Goal: Information Seeking & Learning: Learn about a topic

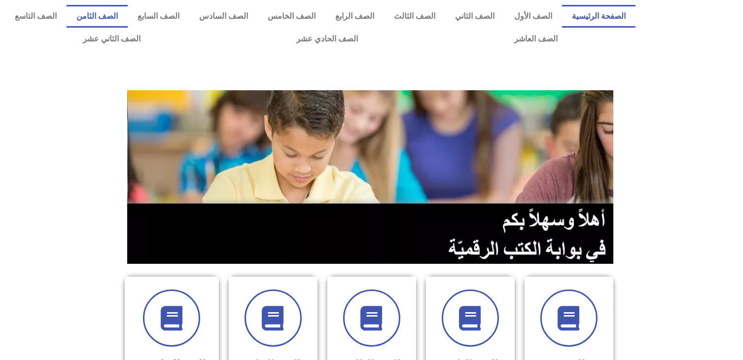
click at [128, 16] on link "الصف الثامن" at bounding box center [97, 16] width 61 height 23
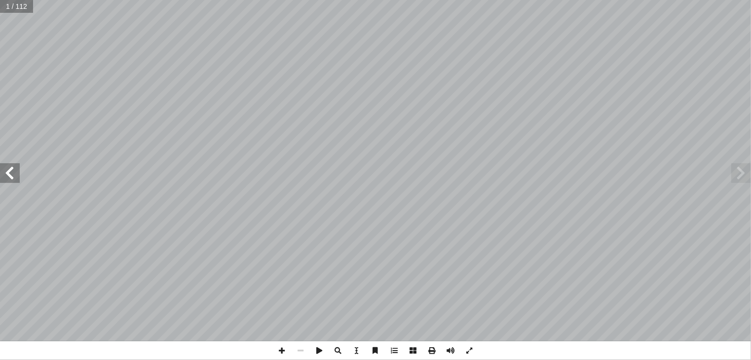
click at [10, 177] on span at bounding box center [10, 173] width 20 height 20
click at [8, 175] on span at bounding box center [10, 173] width 20 height 20
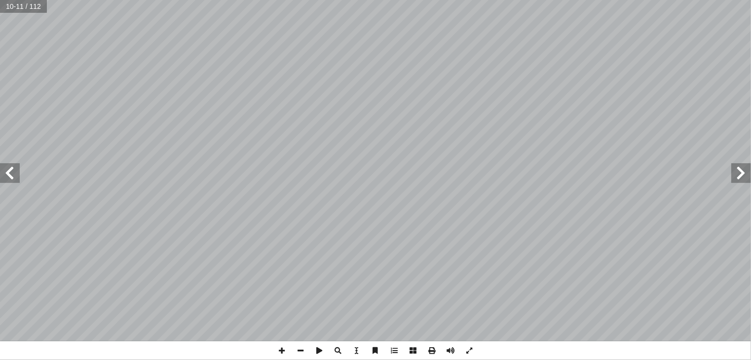
click at [2, 176] on span at bounding box center [10, 173] width 20 height 20
